Goal: Find specific page/section: Find specific page/section

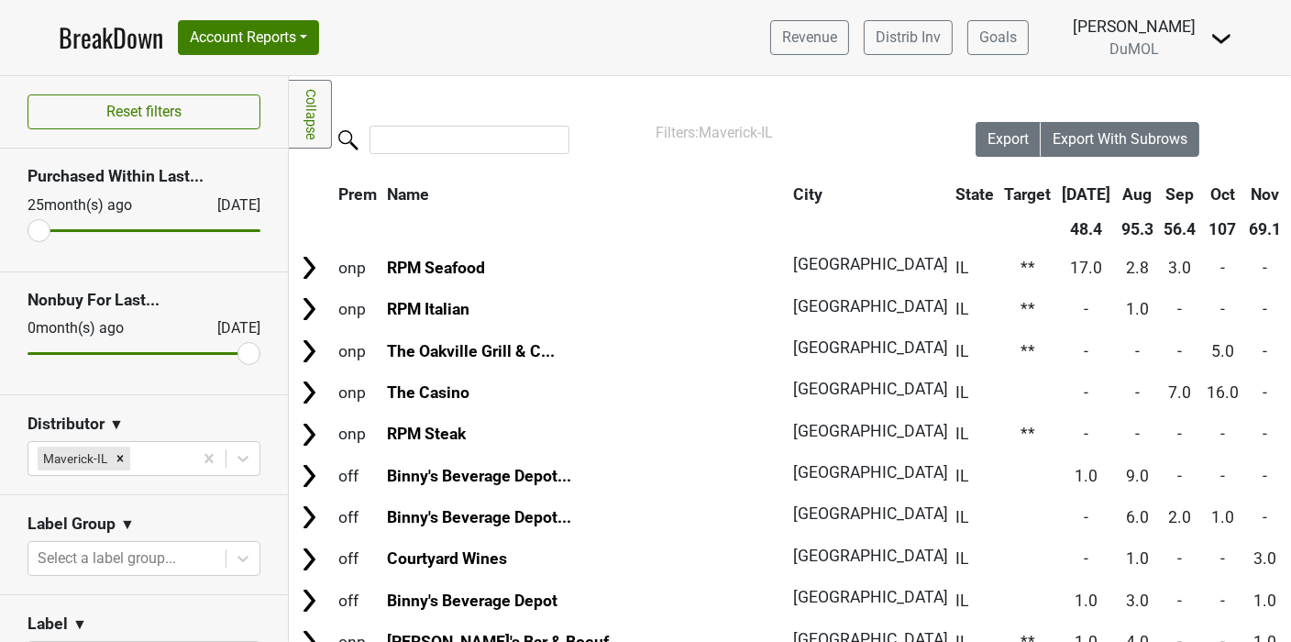
drag, startPoint x: 524, startPoint y: 48, endPoint x: 354, endPoint y: 1, distance: 176.8
click at [523, 48] on nav "BreakDown Account Reports SuperRanker Map Award Progress Chain Compliance CRM N…" at bounding box center [645, 37] width 1203 height 75
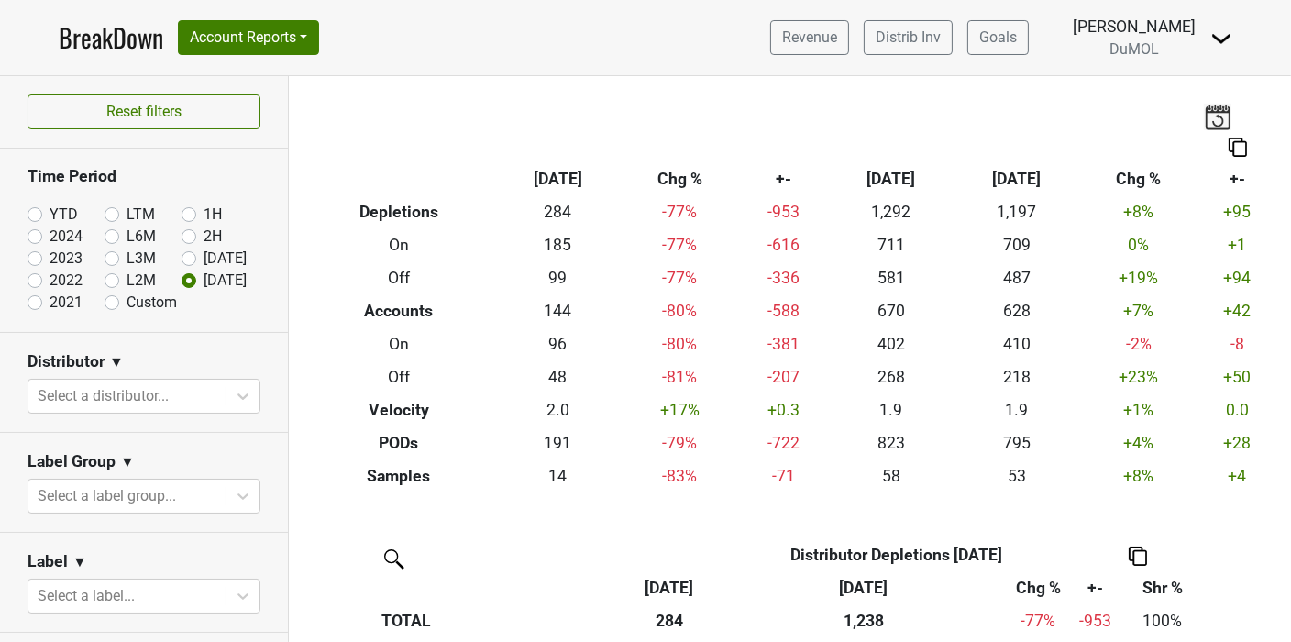
scroll to position [305, 0]
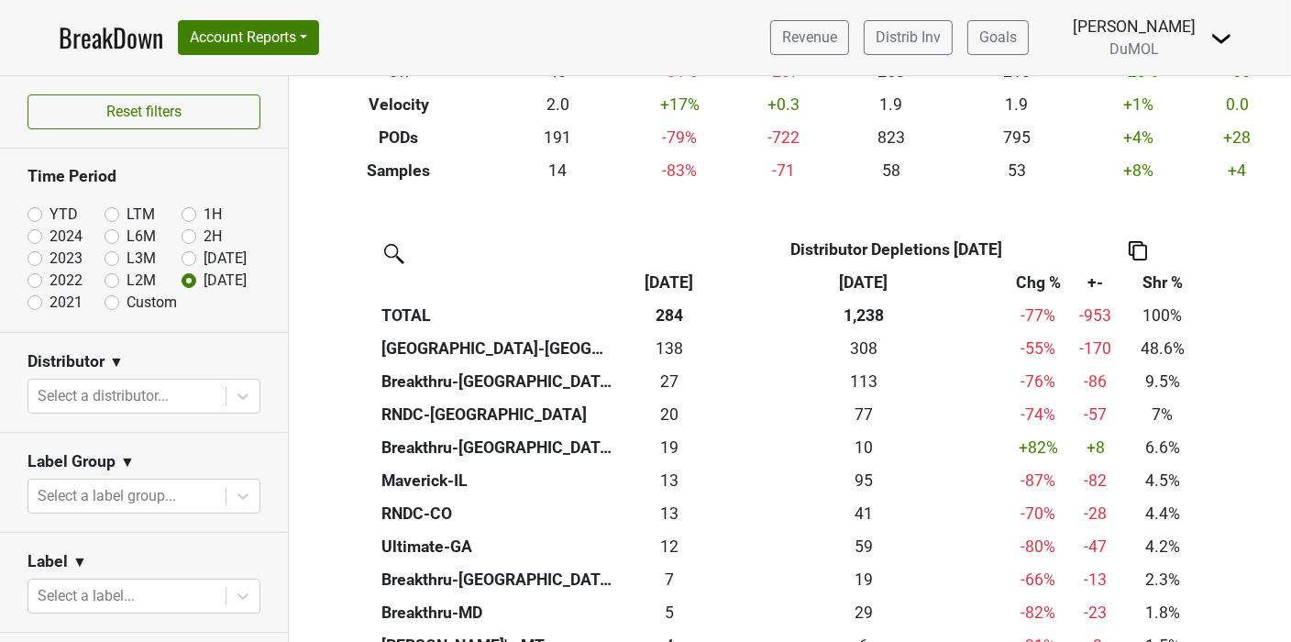
click at [96, 38] on link "BreakDown" at bounding box center [111, 37] width 105 height 39
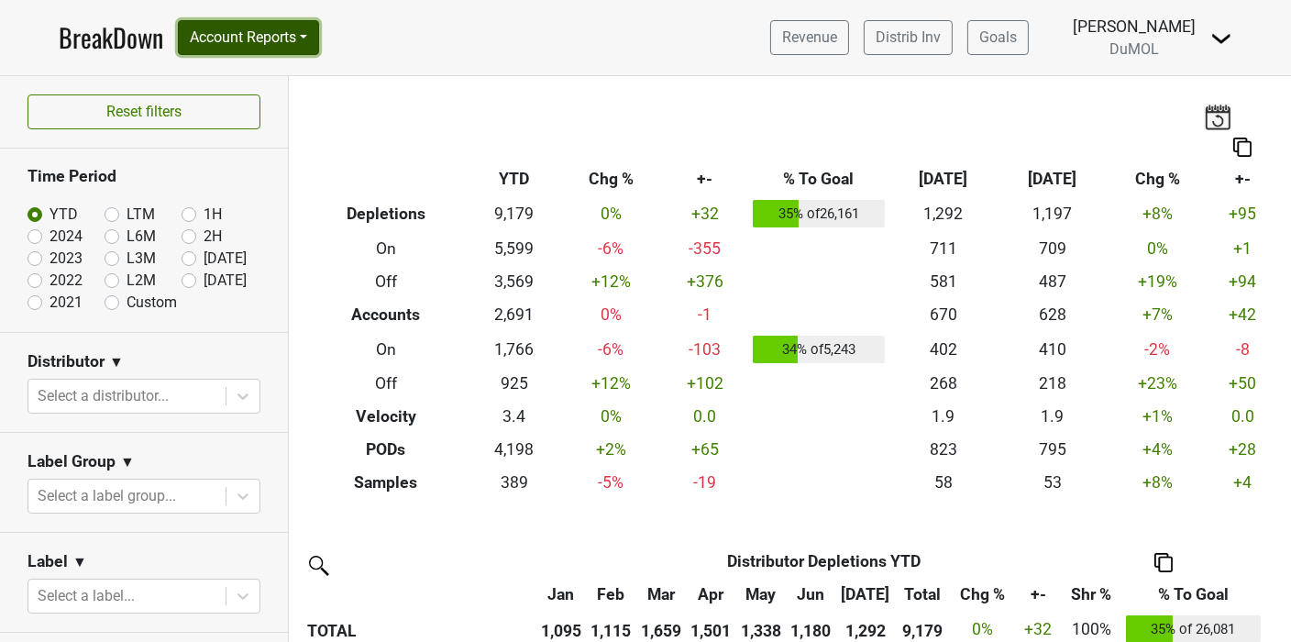
click at [301, 49] on button "Account Reports" at bounding box center [248, 37] width 141 height 35
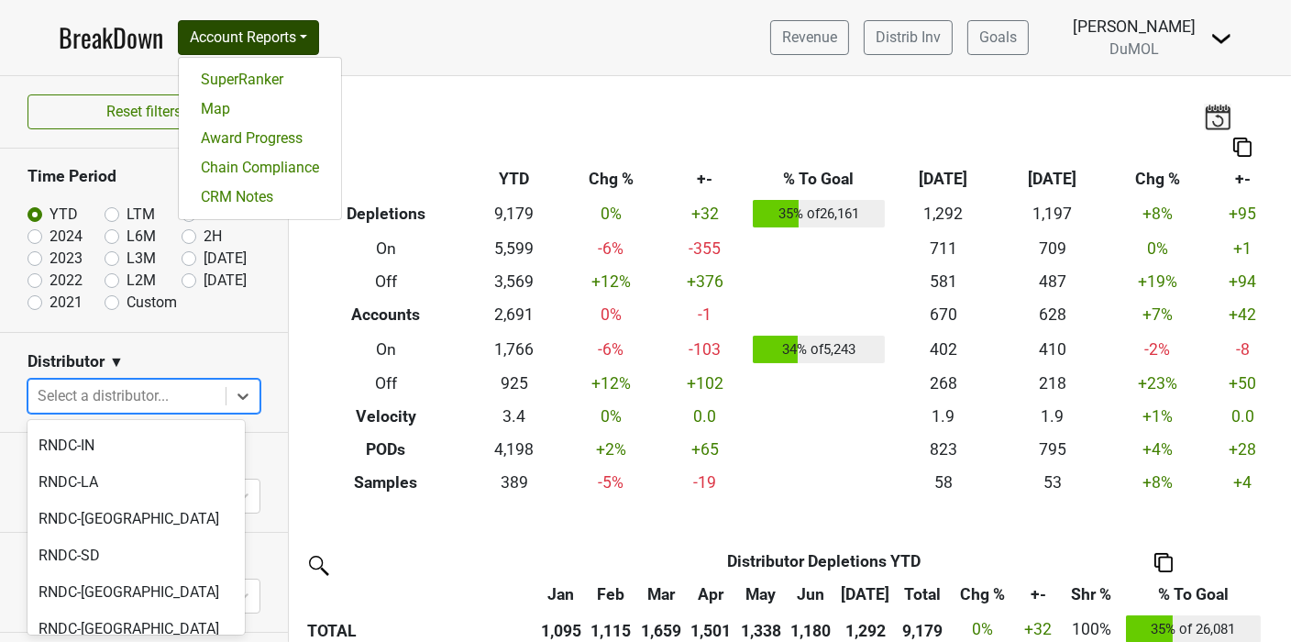
scroll to position [1955, 0]
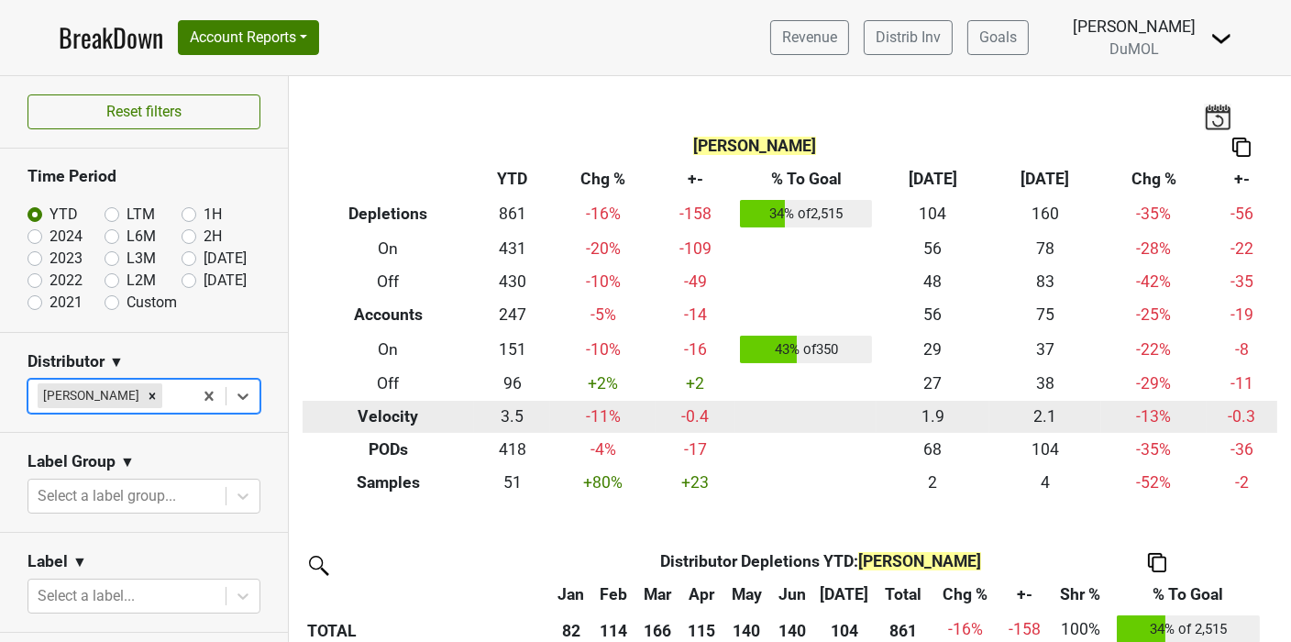
click at [1216, 407] on td "-0.3" at bounding box center [1241, 417] width 71 height 33
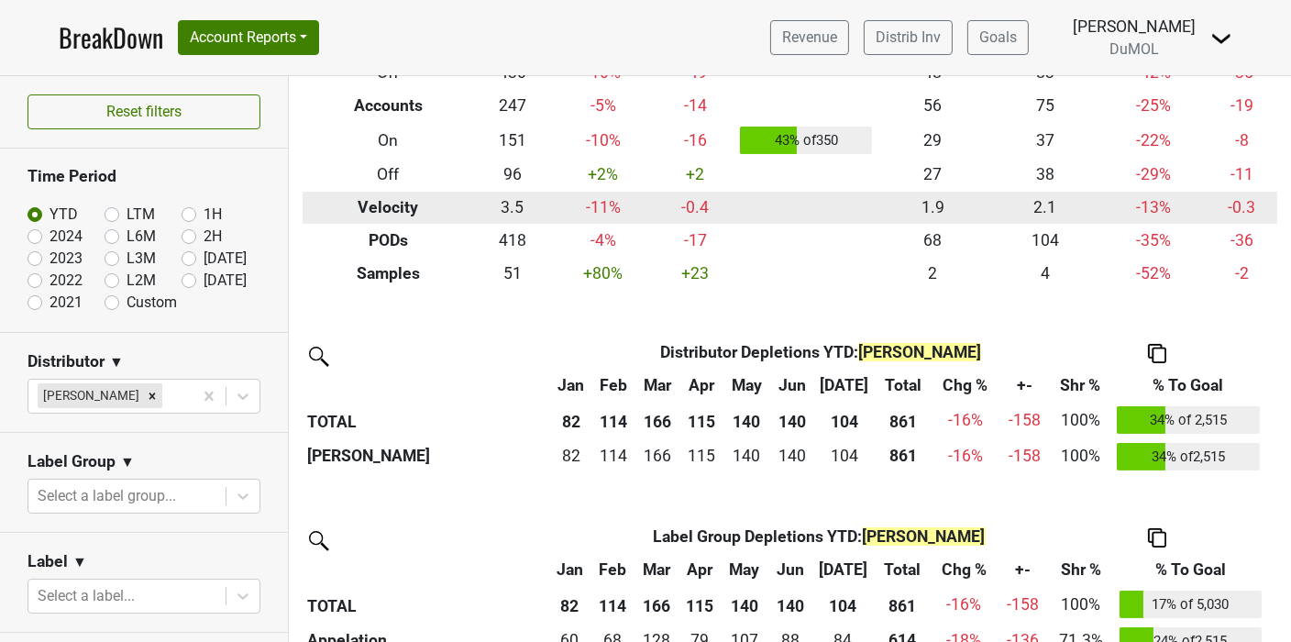
scroll to position [221, 0]
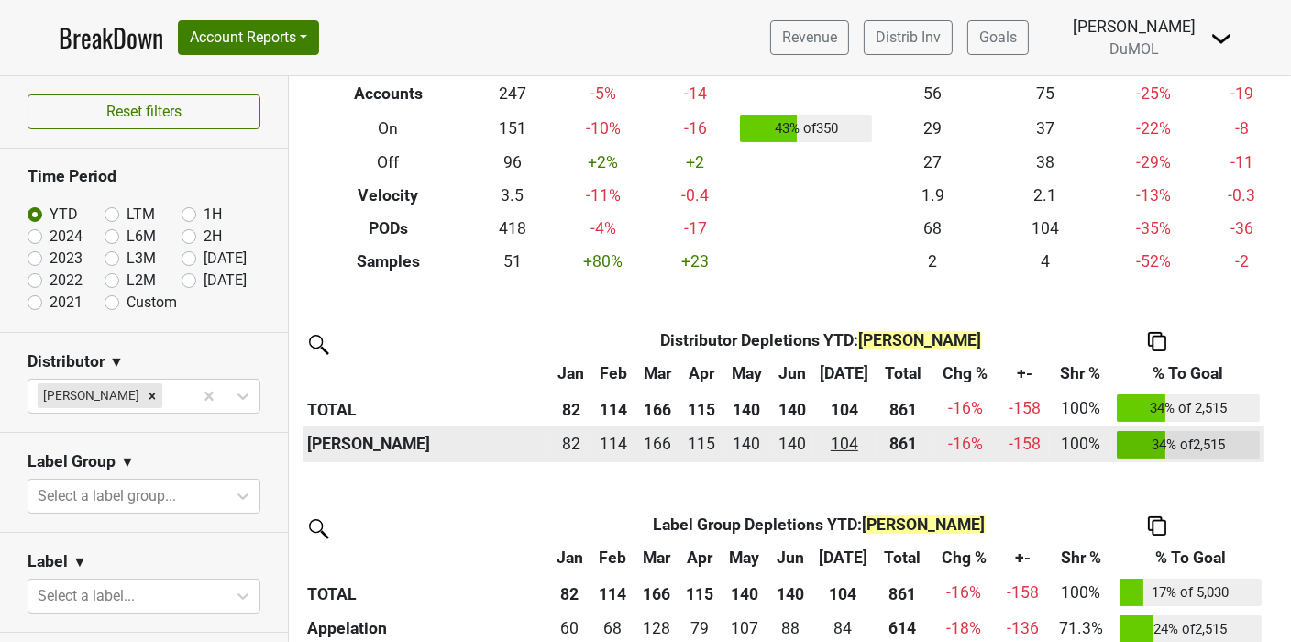
click at [851, 446] on div "104.167 104" at bounding box center [844, 444] width 53 height 24
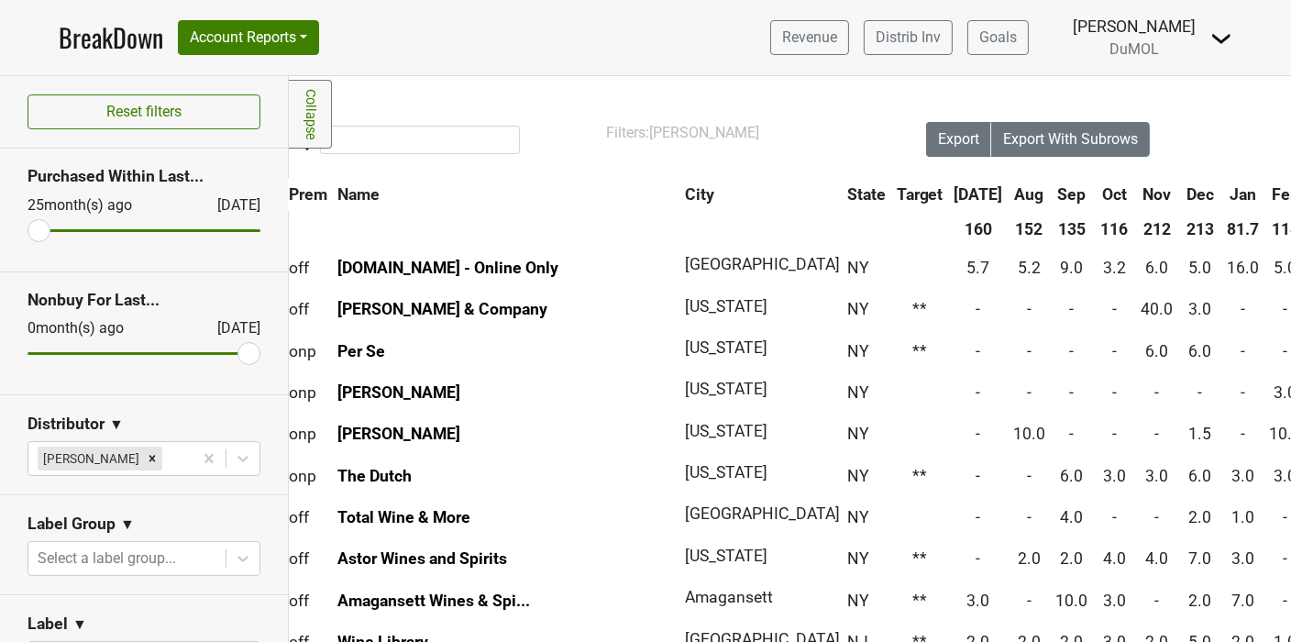
scroll to position [0, 35]
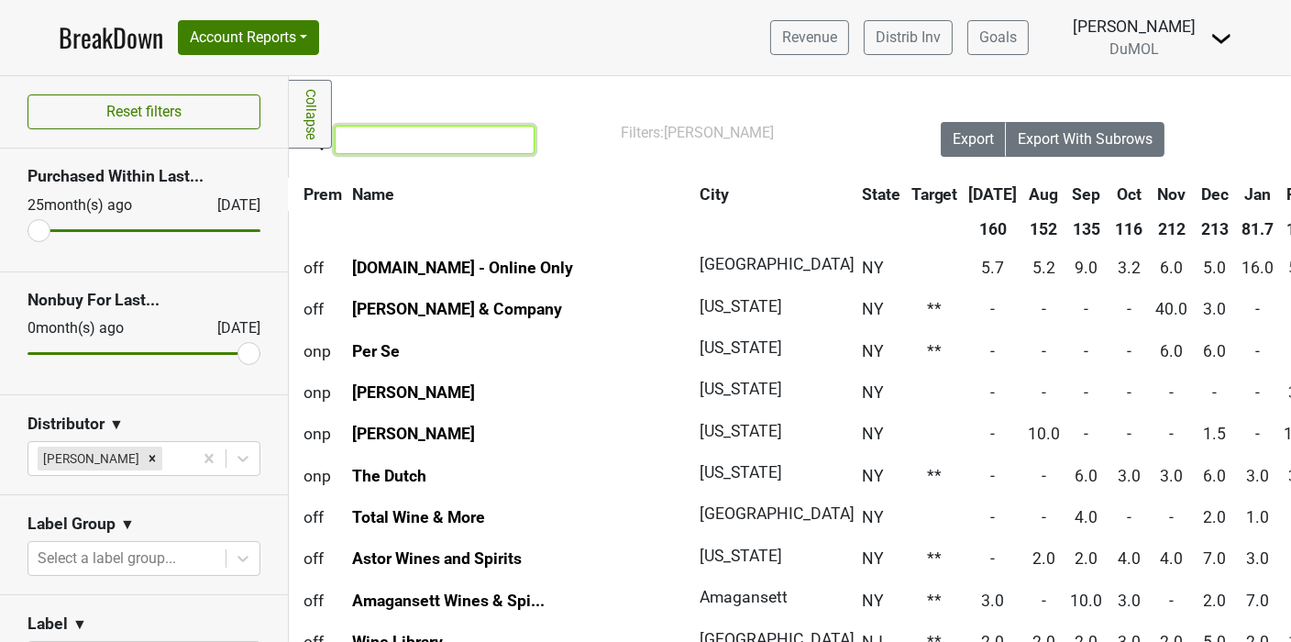
click at [414, 139] on input "search" at bounding box center [435, 140] width 200 height 28
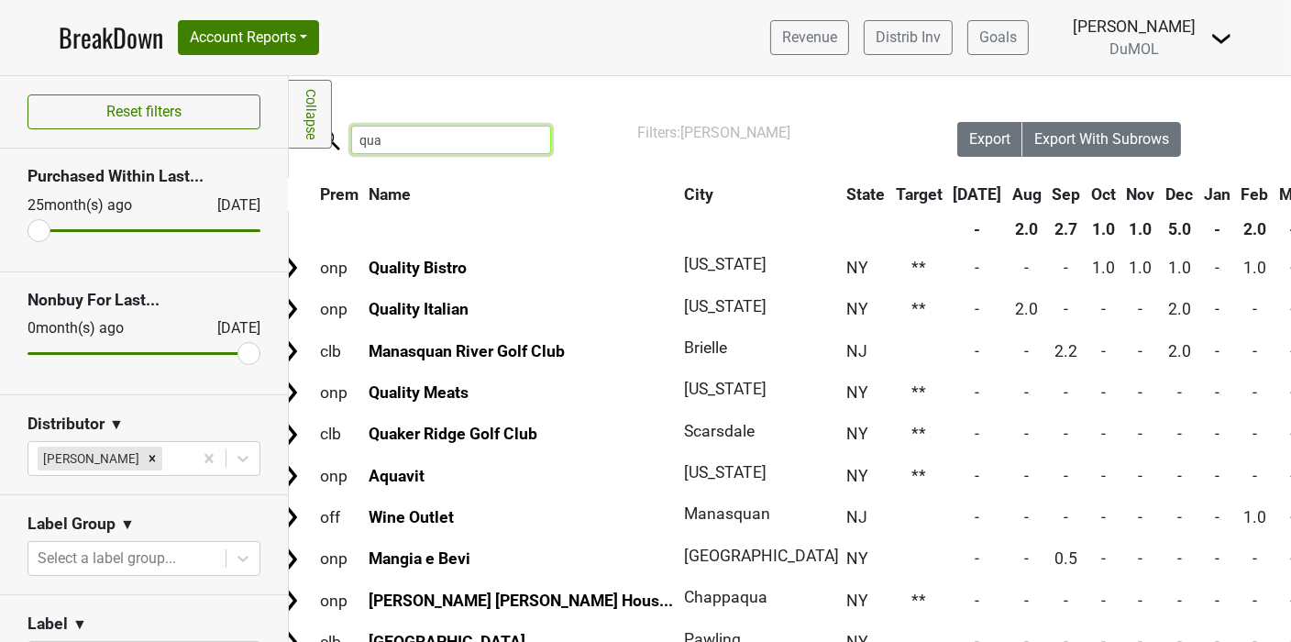
scroll to position [0, 0]
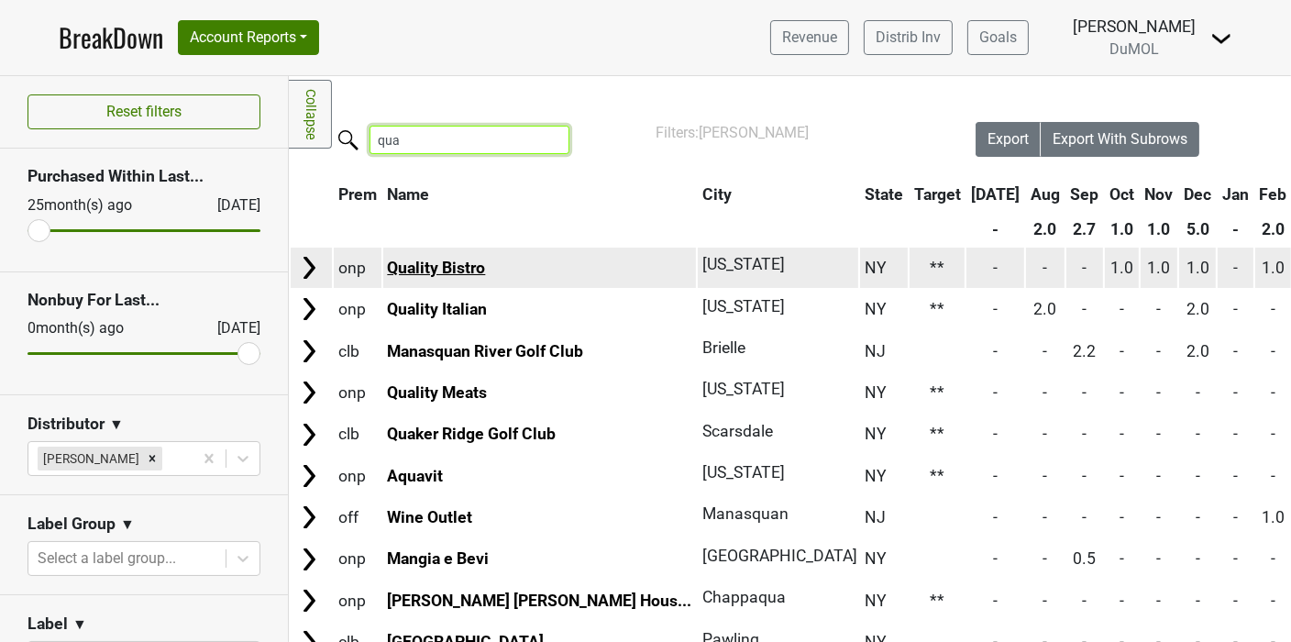
type input "qua"
click at [435, 269] on link "Quality Bistro" at bounding box center [436, 268] width 98 height 18
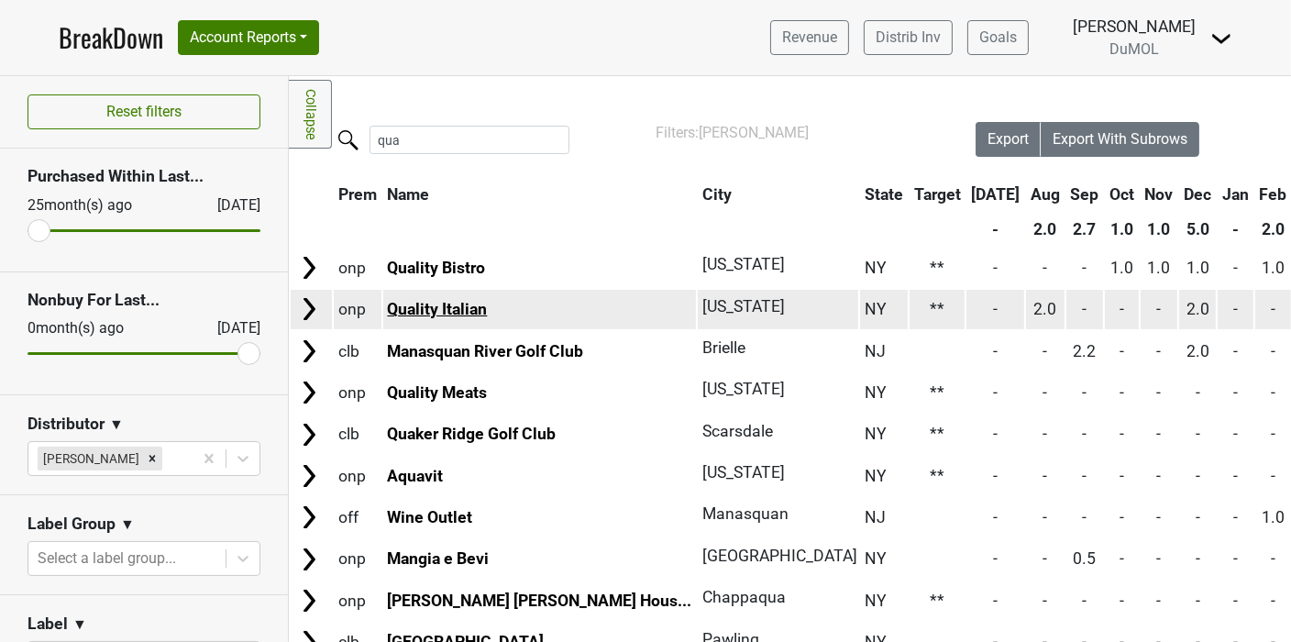
click at [438, 307] on link "Quality Italian" at bounding box center [437, 309] width 100 height 18
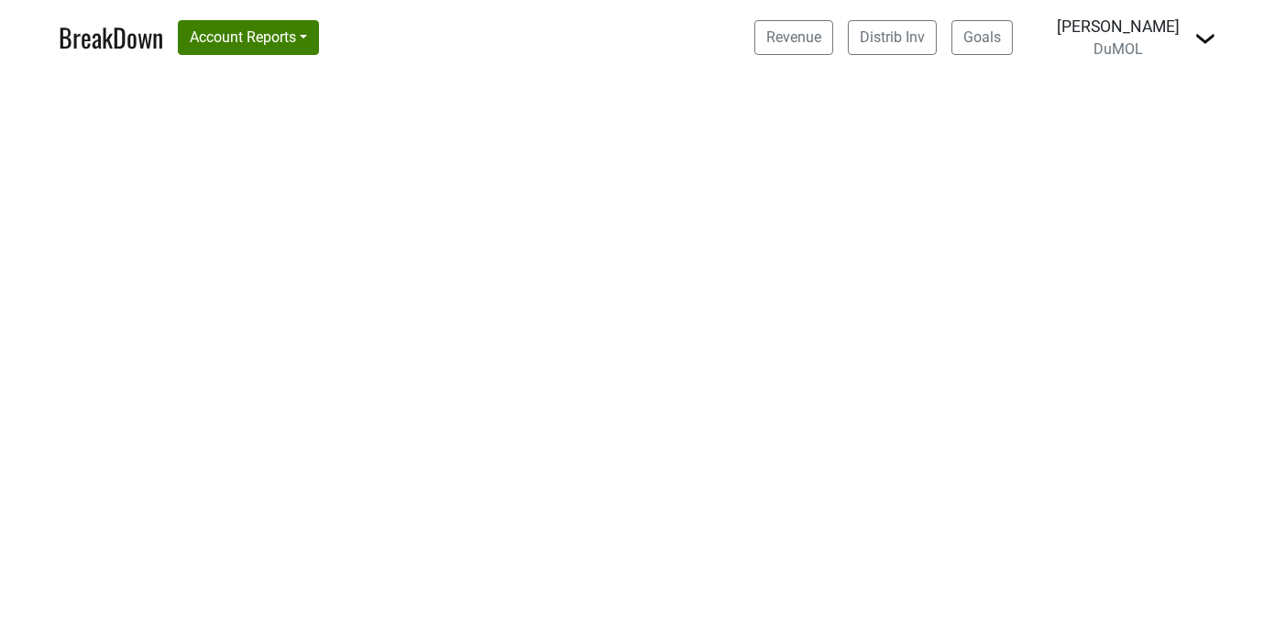
select select "CA"
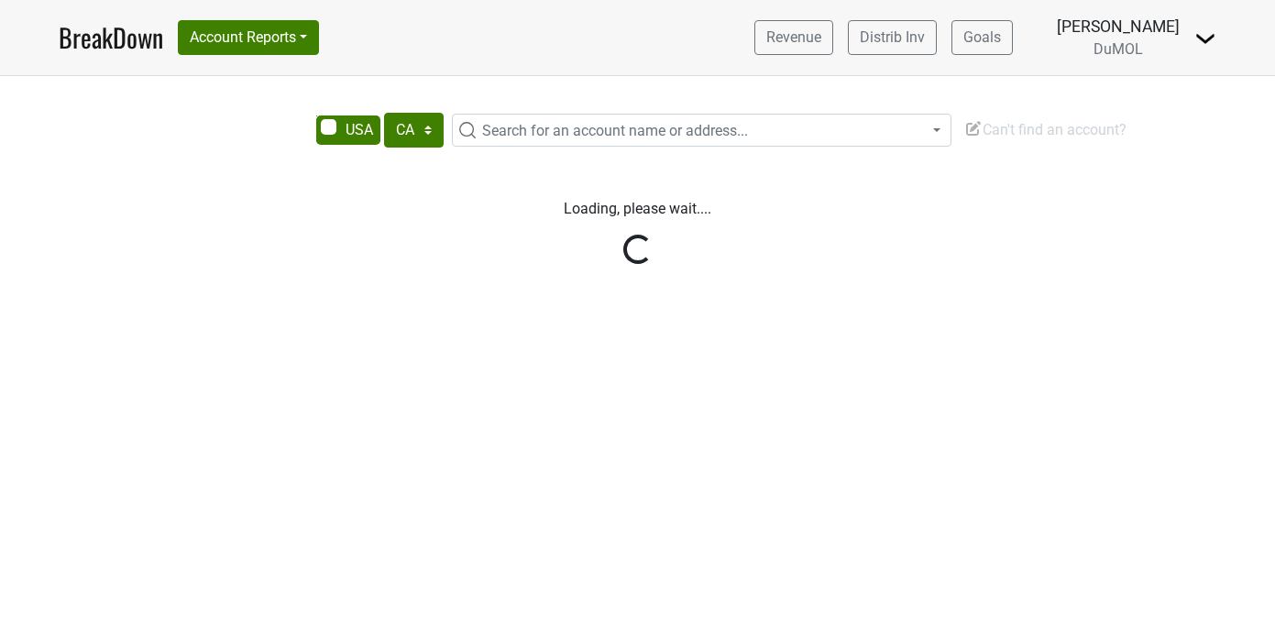
select select "CA"
